Goal: Transaction & Acquisition: Download file/media

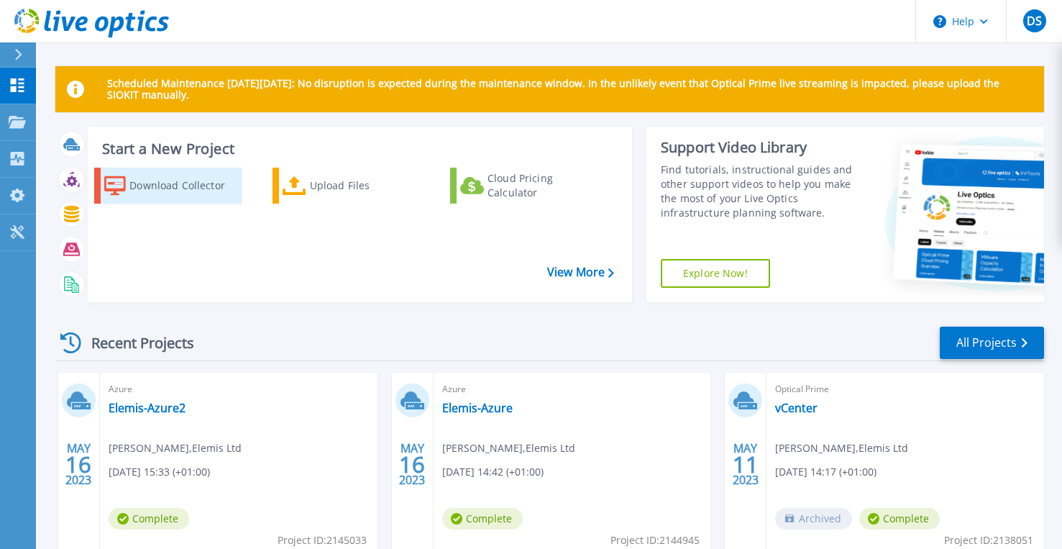
click at [164, 196] on div "Download Collector" at bounding box center [183, 185] width 109 height 29
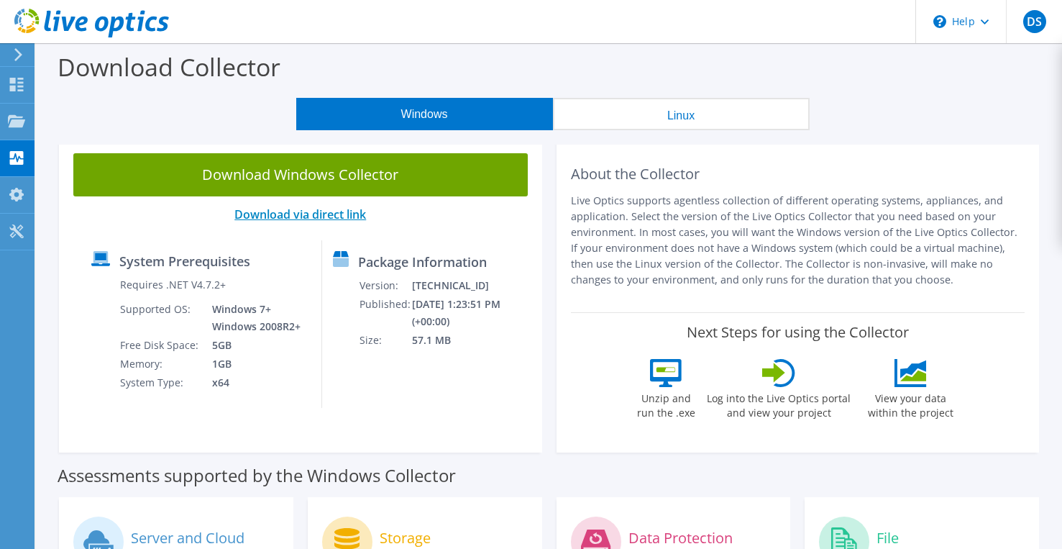
click at [290, 214] on link "Download via direct link" at bounding box center [300, 214] width 132 height 16
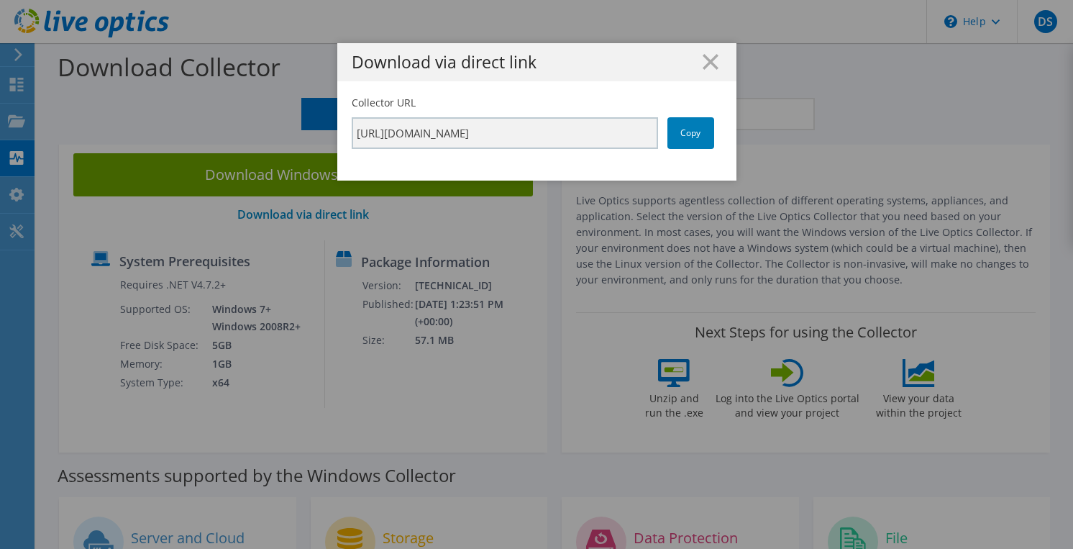
click at [705, 68] on icon at bounding box center [710, 62] width 16 height 16
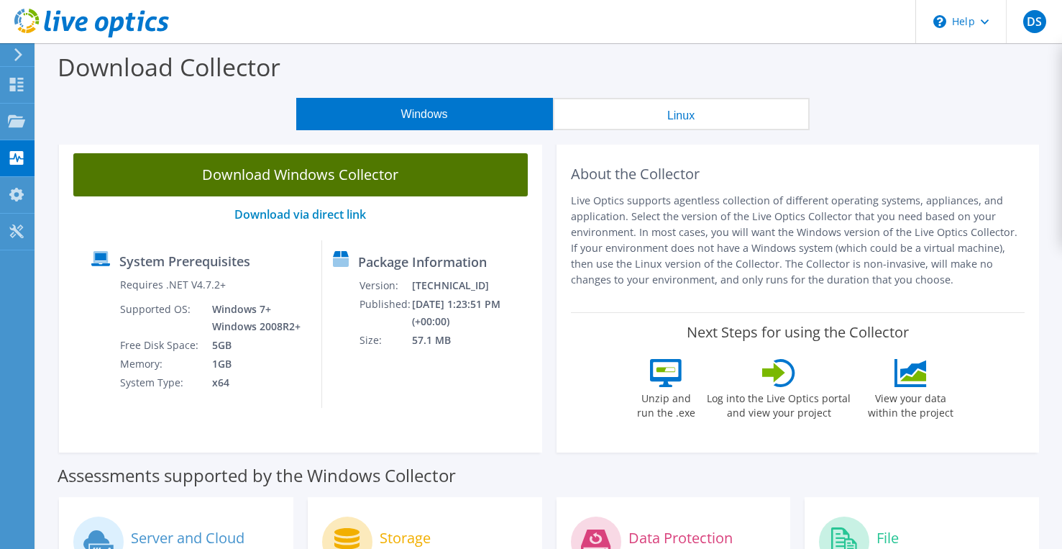
click at [319, 178] on link "Download Windows Collector" at bounding box center [300, 174] width 454 height 43
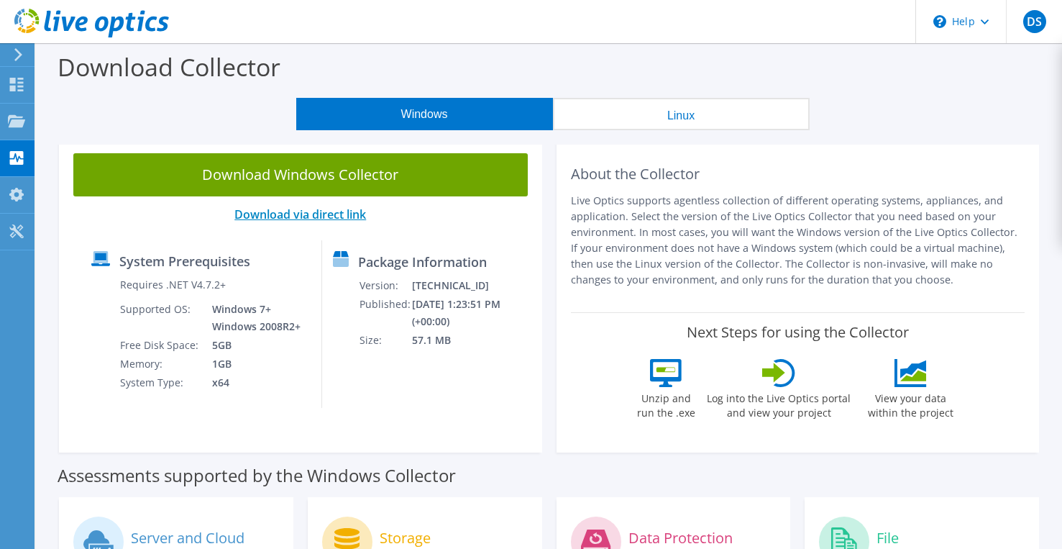
click at [325, 209] on link "Download via direct link" at bounding box center [300, 214] width 132 height 16
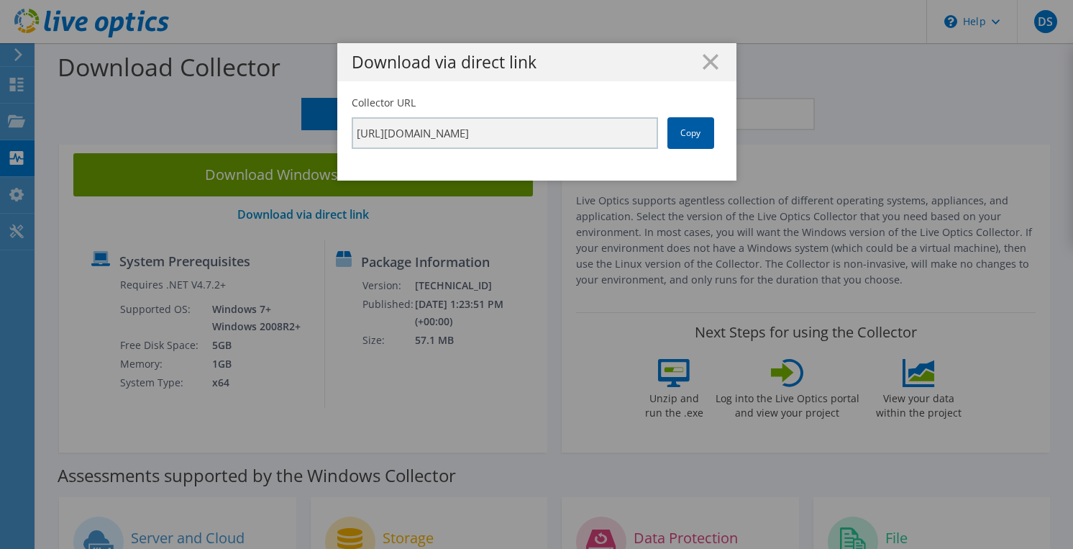
click at [667, 128] on link "Copy" at bounding box center [690, 133] width 47 height 32
click at [702, 63] on icon at bounding box center [710, 62] width 16 height 16
